Goal: Information Seeking & Learning: Learn about a topic

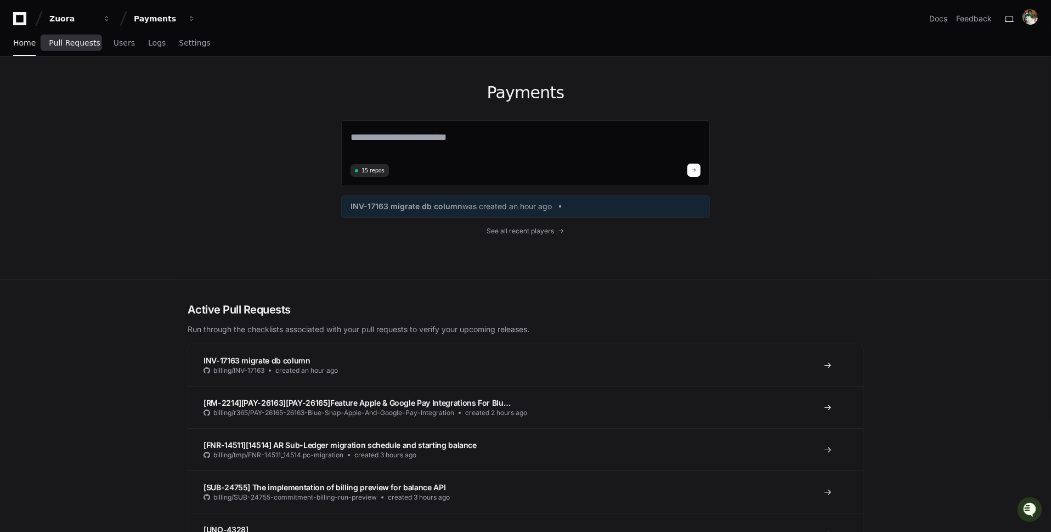
click at [91, 50] on link "Pull Requests" at bounding box center [74, 43] width 51 height 25
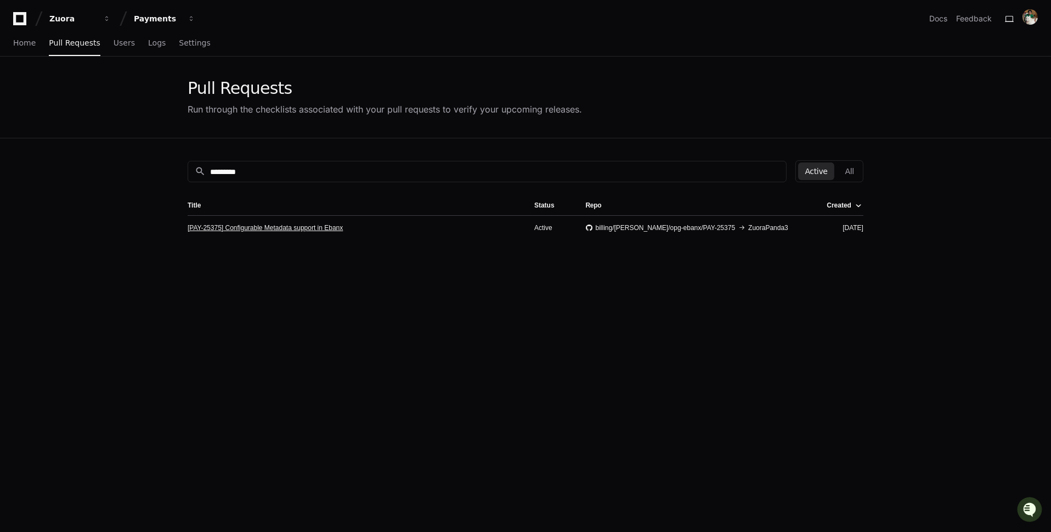
click at [331, 226] on link "[PAY-25375] Configurable Metadata support in Ebanx" at bounding box center [265, 227] width 155 height 9
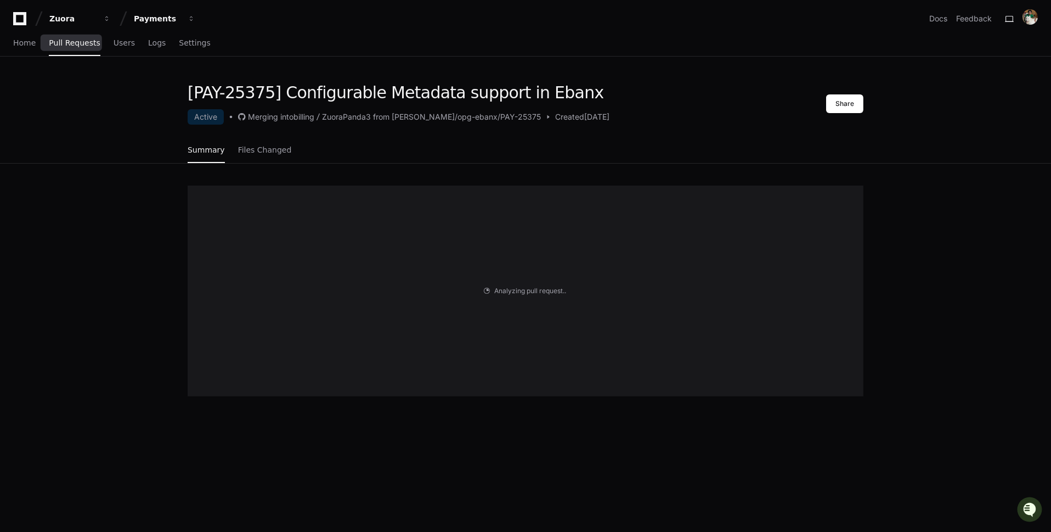
click at [84, 44] on span "Pull Requests" at bounding box center [74, 43] width 51 height 7
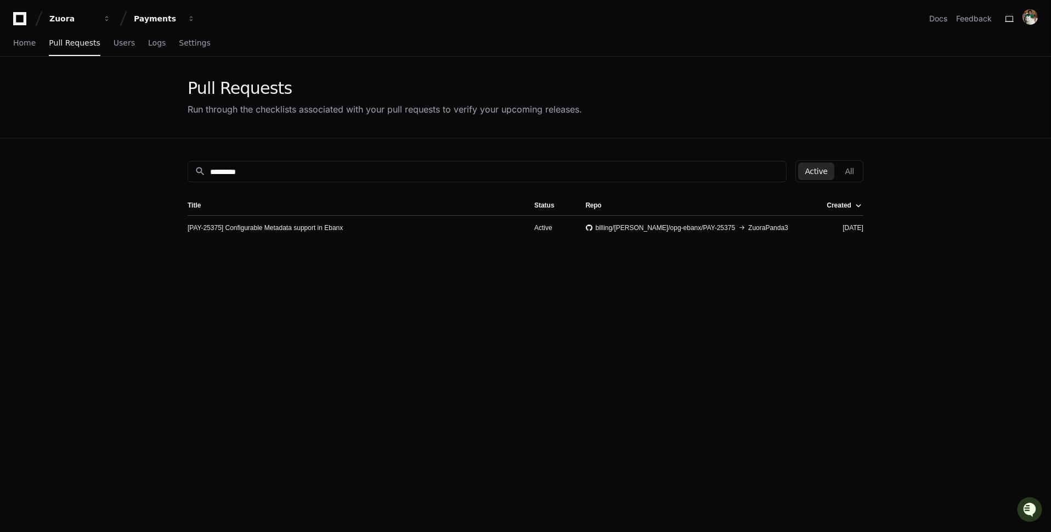
drag, startPoint x: 278, startPoint y: 174, endPoint x: 182, endPoint y: 167, distance: 96.3
click at [220, 170] on input "*********" at bounding box center [495, 171] width 570 height 11
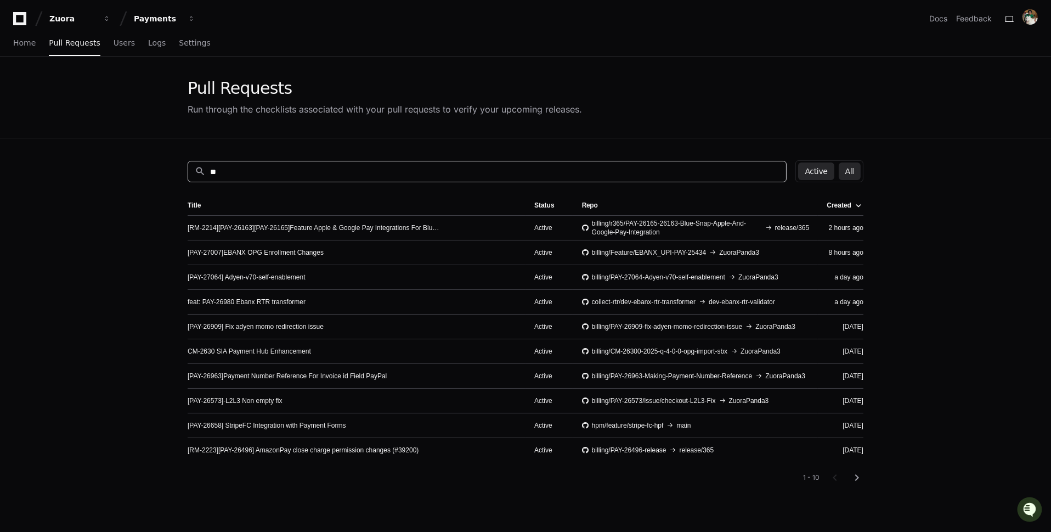
type input "**"
click at [853, 169] on button "All" at bounding box center [850, 171] width 22 height 18
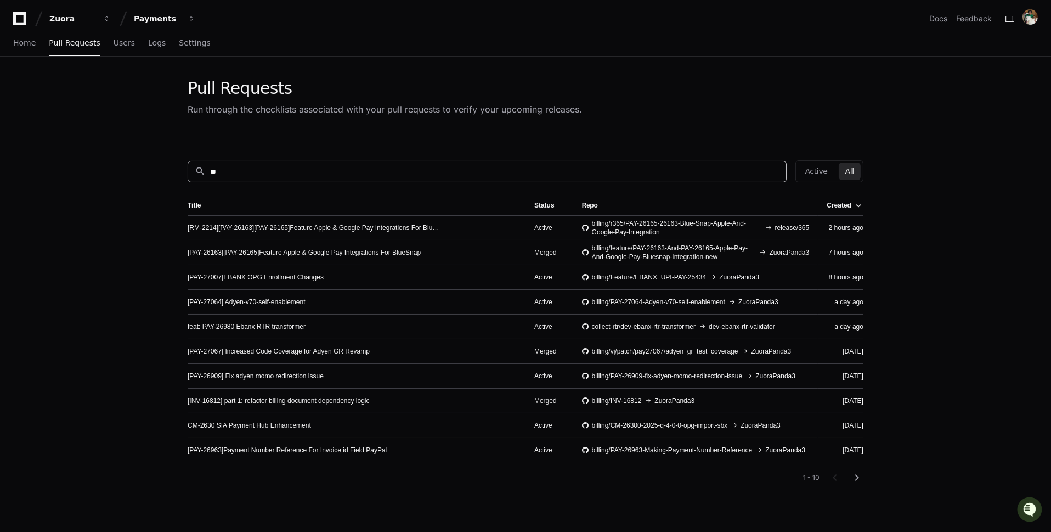
drag, startPoint x: 257, startPoint y: 172, endPoint x: 161, endPoint y: 172, distance: 96.6
click at [163, 172] on app-pull-request-list-page "Pull Requests Run through the checklists associated with your pull requests to …" at bounding box center [525, 364] width 1051 height 614
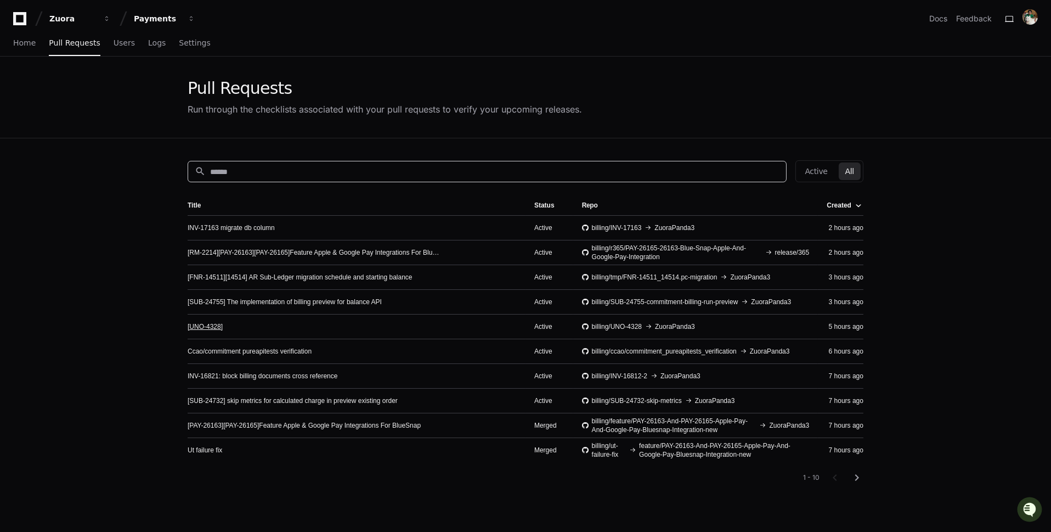
click at [214, 325] on link "[UNO-4328]" at bounding box center [205, 326] width 35 height 9
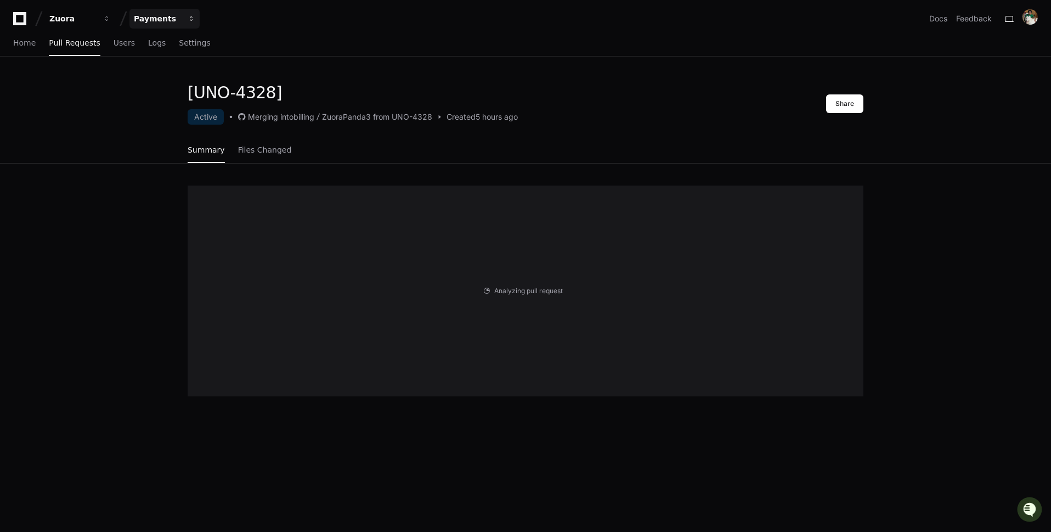
click at [181, 21] on div "Payments" at bounding box center [157, 18] width 47 height 11
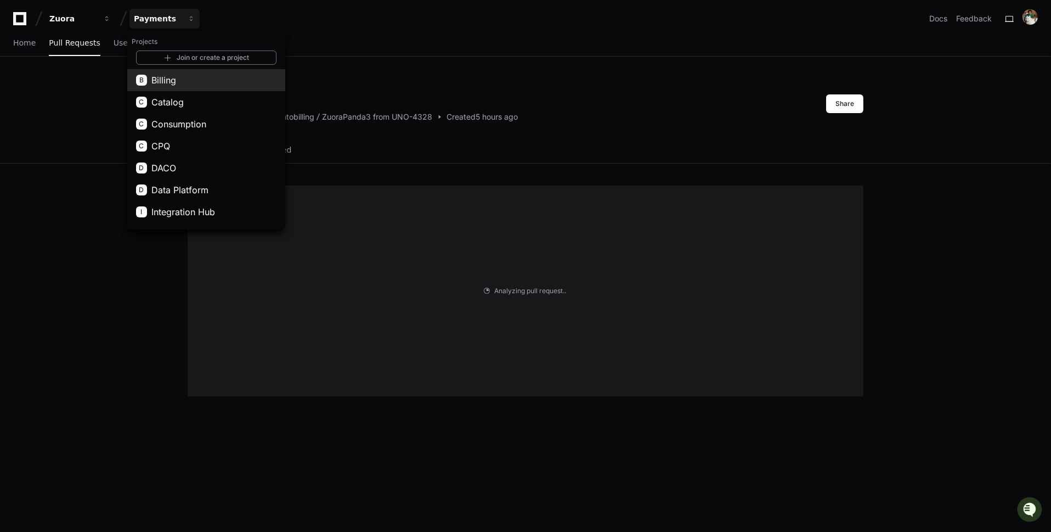
click at [187, 82] on button "B Billing" at bounding box center [206, 80] width 158 height 22
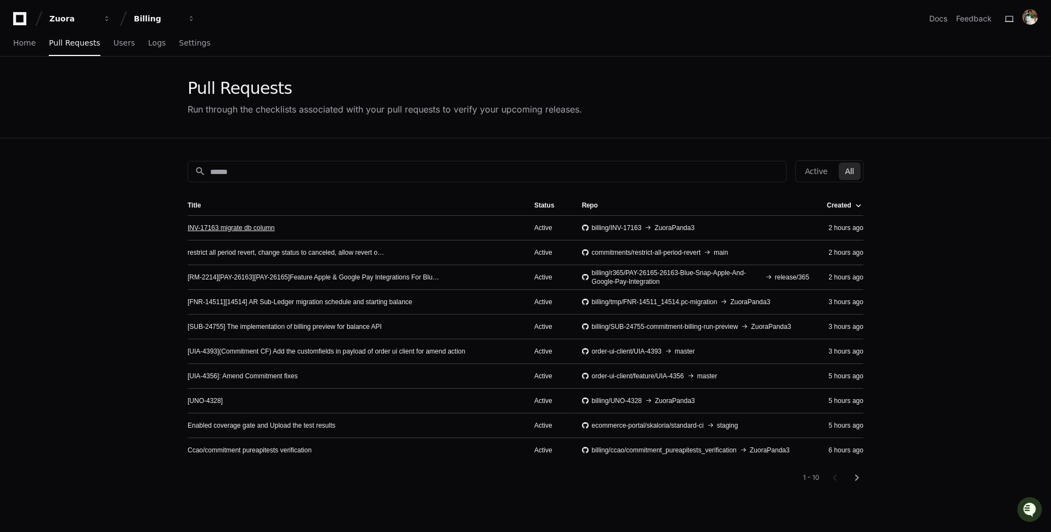
click at [262, 229] on link "INV-17163 migrate db column" at bounding box center [231, 227] width 87 height 9
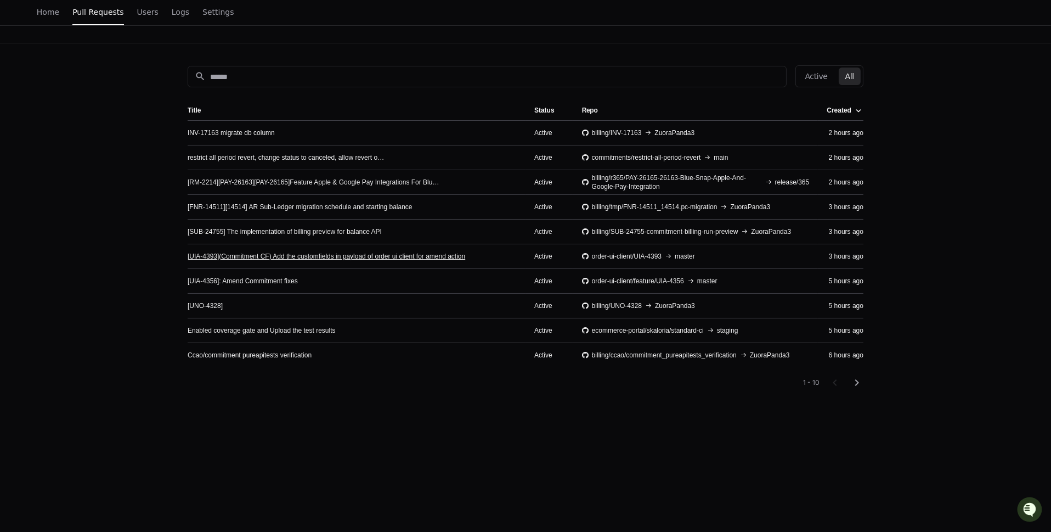
scroll to position [108, 0]
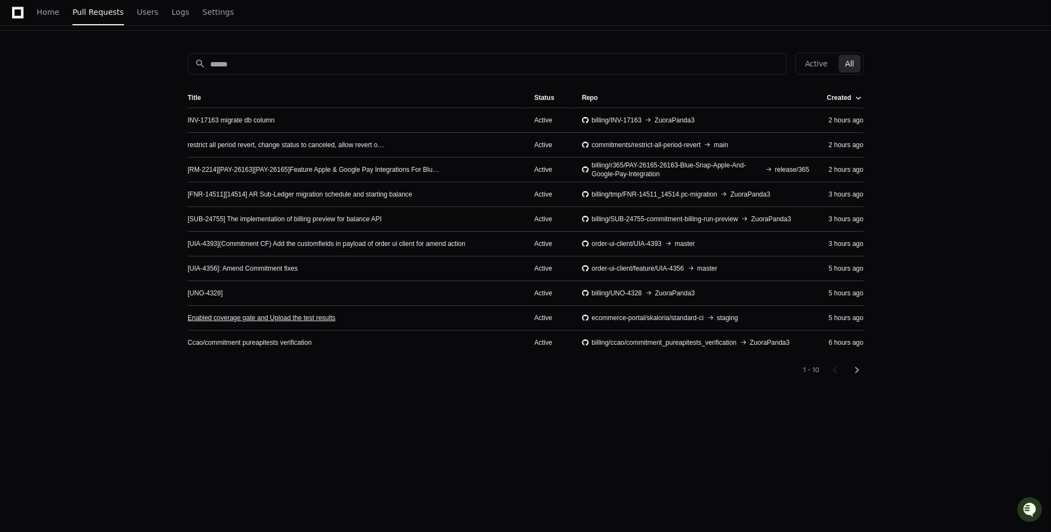
click at [273, 315] on link "Enabled coverage gate and Upload the test results" at bounding box center [262, 317] width 148 height 9
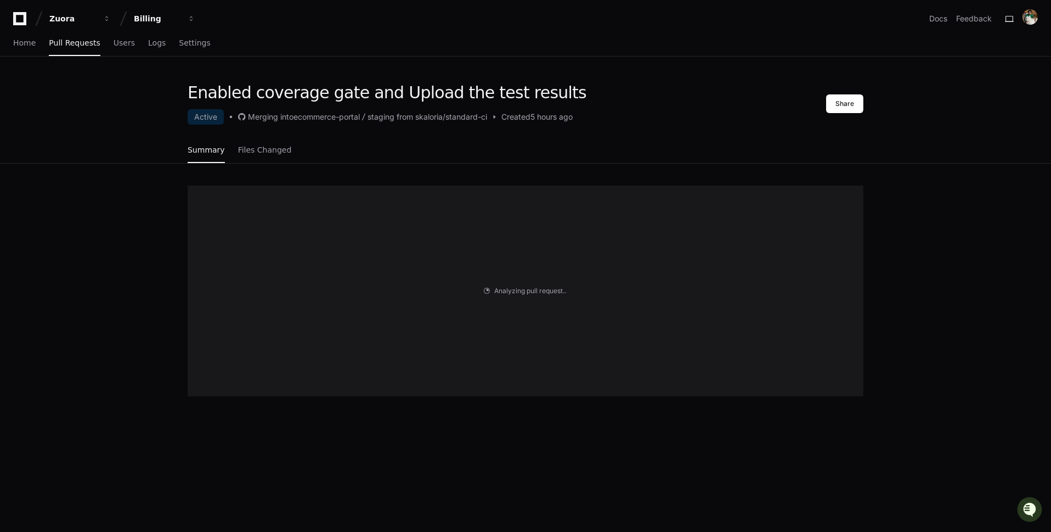
click at [513, 290] on span "Analyzing pull request" at bounding box center [528, 290] width 69 height 9
